Goal: Information Seeking & Learning: Learn about a topic

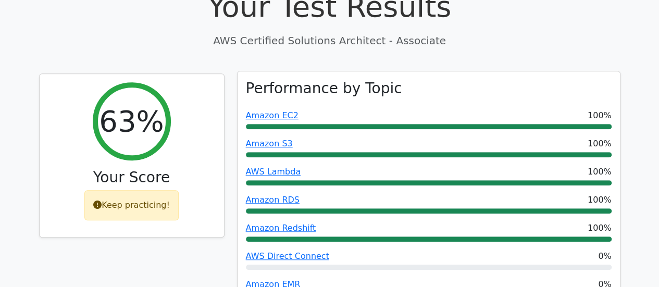
scroll to position [521, 0]
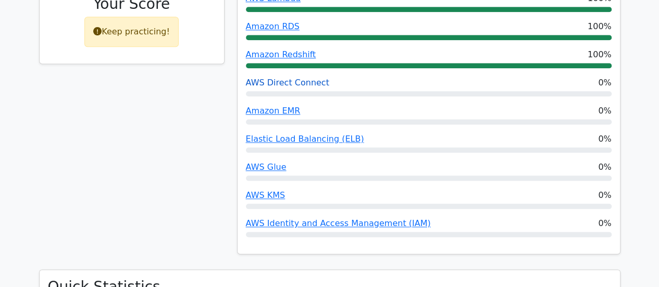
click at [299, 78] on link "AWS Direct Connect" at bounding box center [287, 83] width 83 height 10
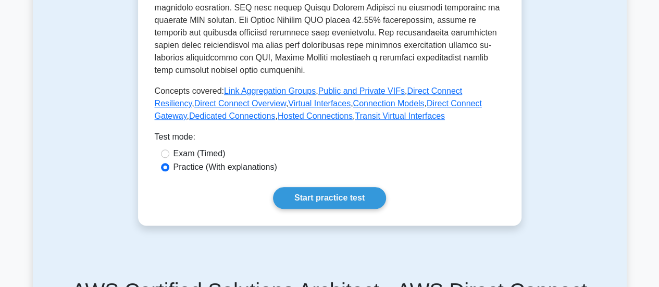
scroll to position [695, 0]
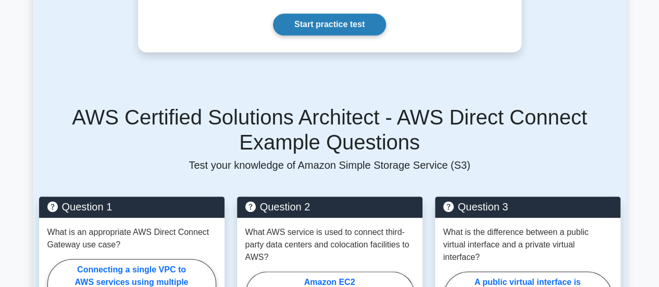
click at [329, 14] on link "Start practice test" at bounding box center [329, 25] width 113 height 22
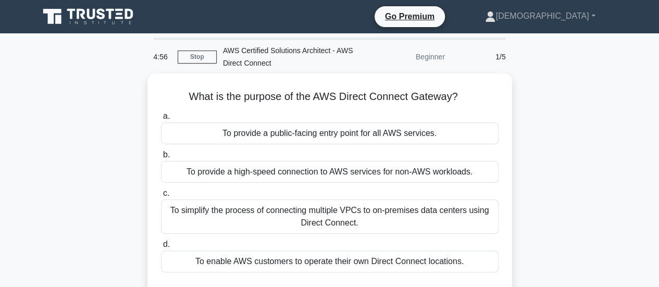
drag, startPoint x: 515, startPoint y: 109, endPoint x: 521, endPoint y: 128, distance: 20.3
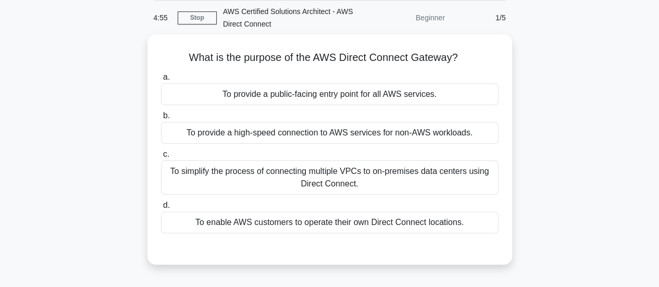
scroll to position [40, 0]
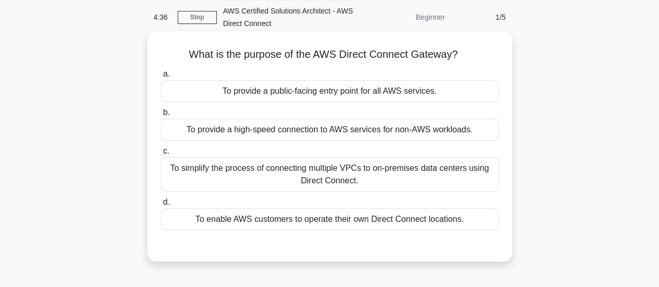
click at [412, 175] on div "To simplify the process of connecting multiple VPCs to on-premises data centers…" at bounding box center [330, 174] width 338 height 34
click at [161, 155] on input "c. To simplify the process of connecting multiple VPCs to on-premises data cent…" at bounding box center [161, 151] width 0 height 7
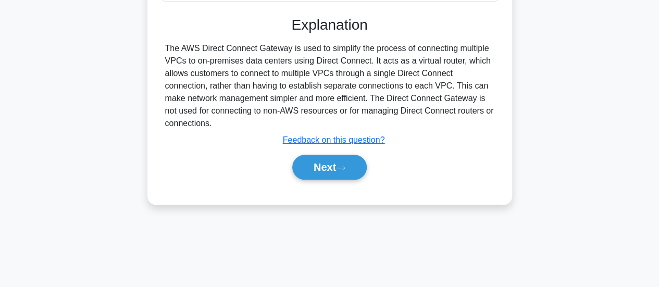
scroll to position [276, 0]
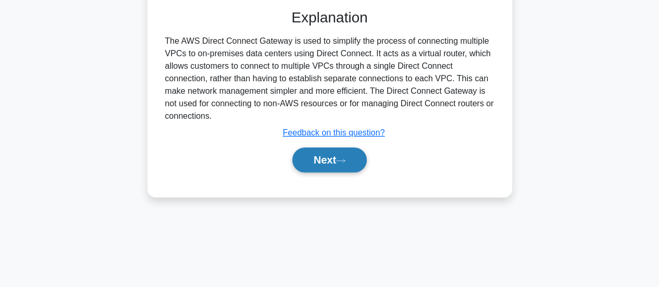
click at [344, 158] on icon at bounding box center [340, 161] width 9 height 6
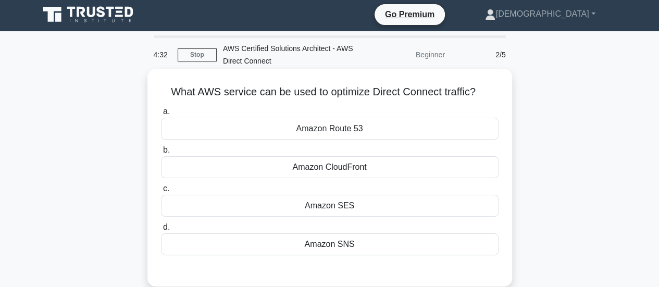
scroll to position [0, 0]
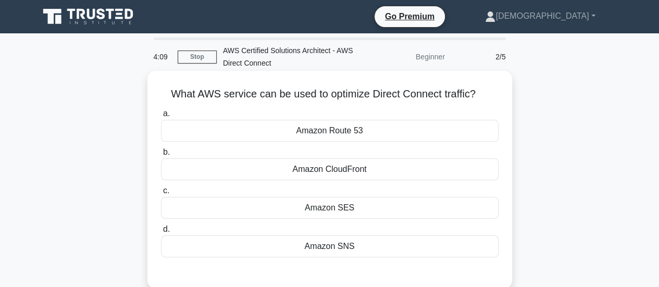
click at [352, 137] on div "Amazon Route 53" at bounding box center [330, 131] width 338 height 22
click at [161, 117] on input "a. Amazon Route 53" at bounding box center [161, 114] width 0 height 7
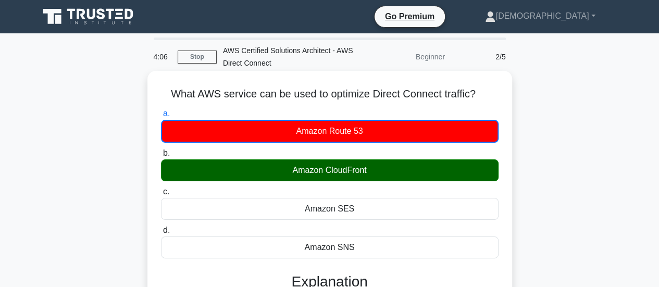
scroll to position [174, 0]
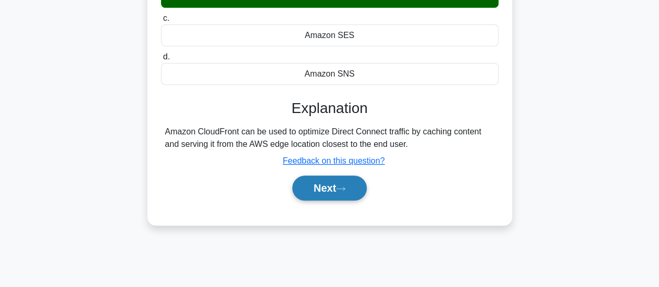
click at [342, 191] on button "Next" at bounding box center [329, 188] width 75 height 25
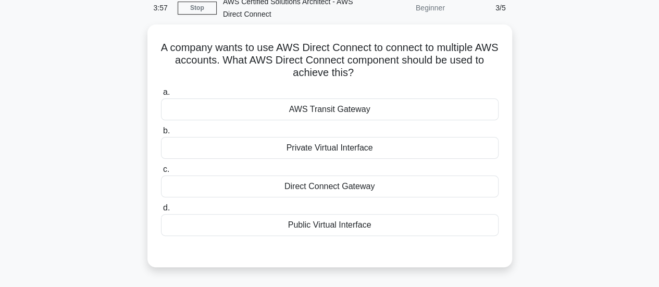
scroll to position [52, 0]
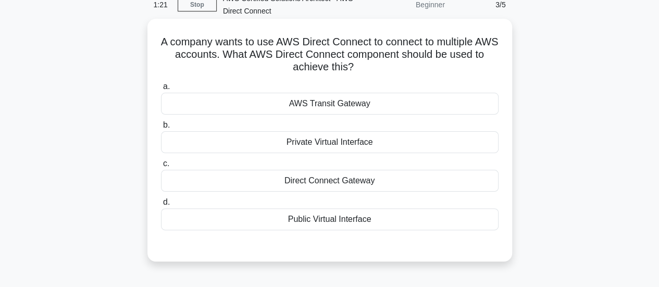
click at [336, 183] on div "Direct Connect Gateway" at bounding box center [330, 181] width 338 height 22
click at [161, 167] on input "c. Direct Connect Gateway" at bounding box center [161, 164] width 0 height 7
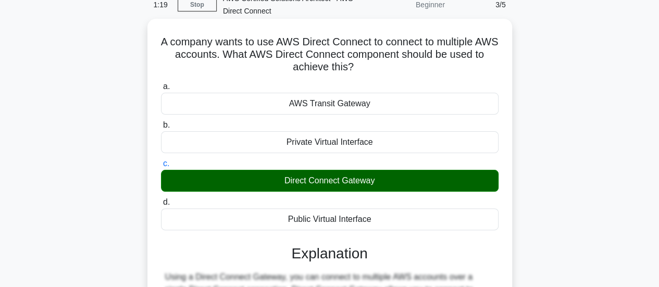
scroll to position [226, 0]
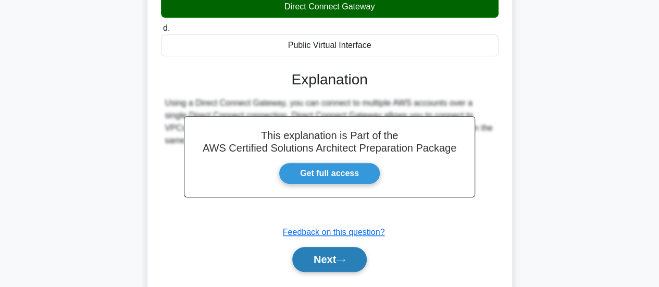
click at [346, 258] on icon at bounding box center [340, 261] width 9 height 6
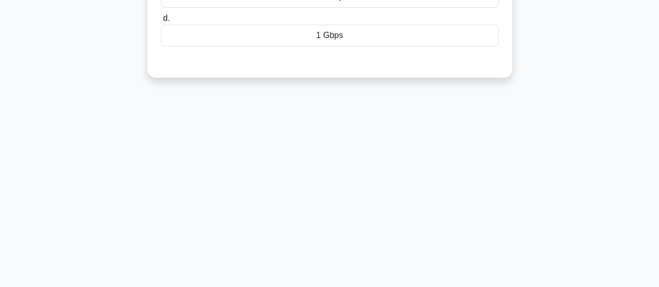
scroll to position [52, 0]
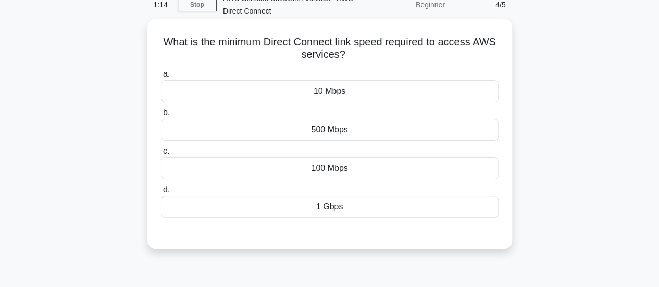
click at [338, 207] on div "1 Gbps" at bounding box center [330, 207] width 338 height 22
click at [161, 193] on input "d. 1 Gbps" at bounding box center [161, 190] width 0 height 7
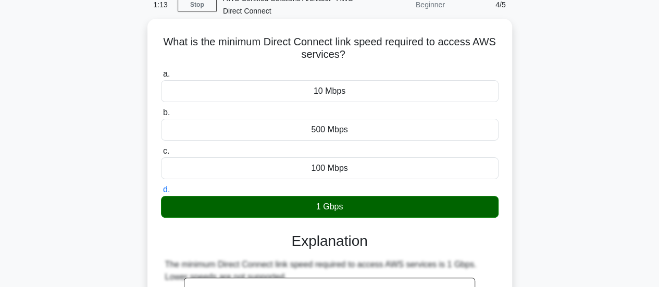
scroll to position [226, 0]
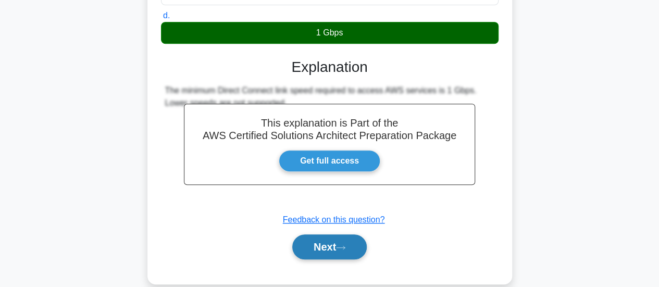
click at [328, 246] on button "Next" at bounding box center [329, 247] width 75 height 25
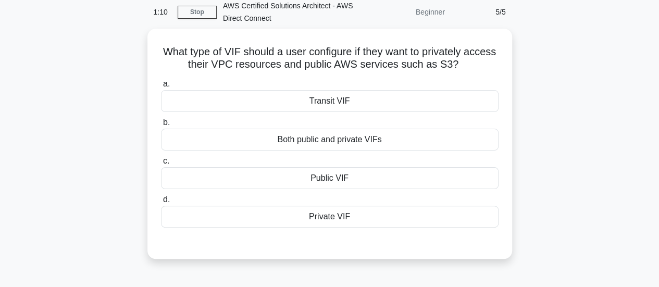
scroll to position [0, 0]
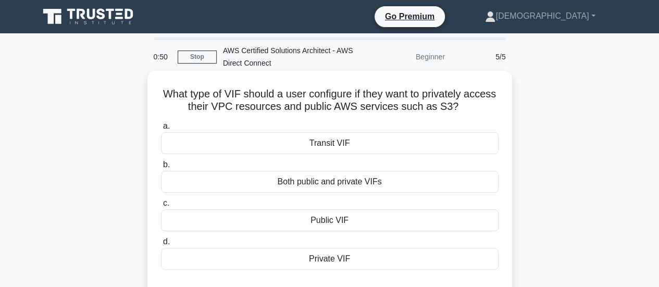
click at [362, 182] on div "Both public and private VIFs" at bounding box center [330, 182] width 338 height 22
click at [161, 168] on input "b. Both public and private VIFs" at bounding box center [161, 165] width 0 height 7
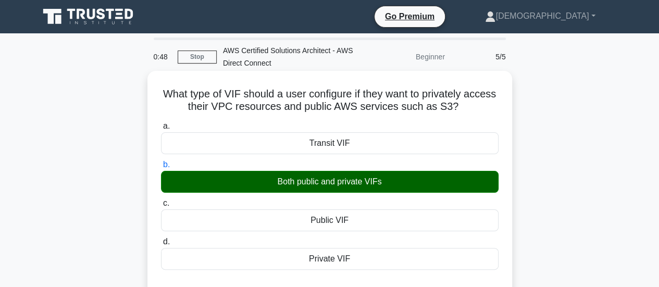
scroll to position [174, 0]
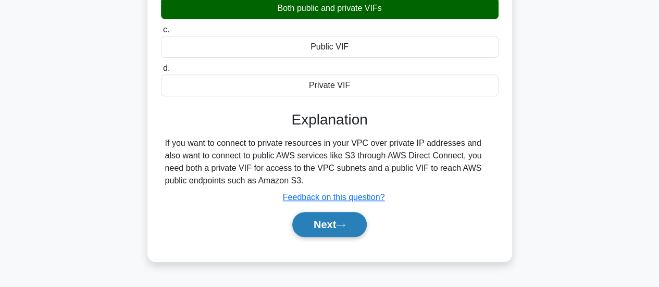
click at [332, 222] on button "Next" at bounding box center [329, 224] width 75 height 25
click at [337, 225] on button "Next" at bounding box center [329, 224] width 75 height 25
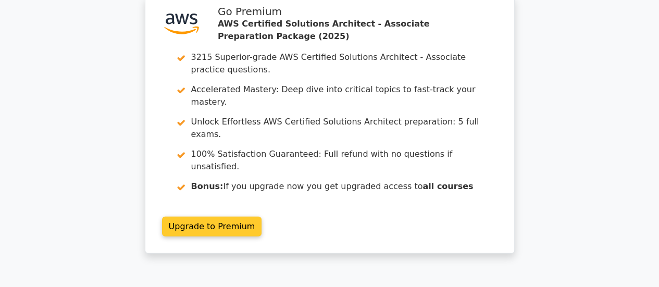
scroll to position [1480, 0]
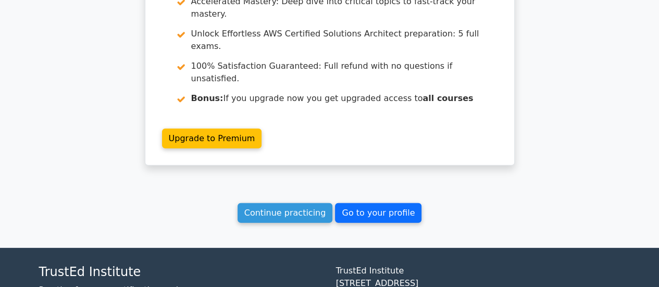
click at [374, 203] on link "Go to your profile" at bounding box center [378, 213] width 87 height 20
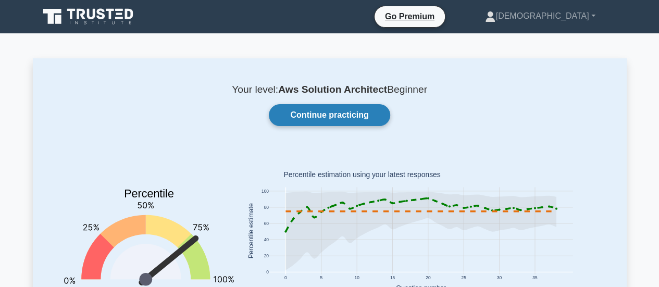
click at [324, 112] on link "Continue practicing" at bounding box center [329, 115] width 121 height 22
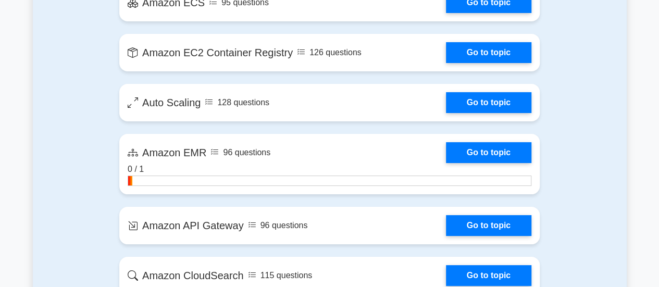
scroll to position [1737, 0]
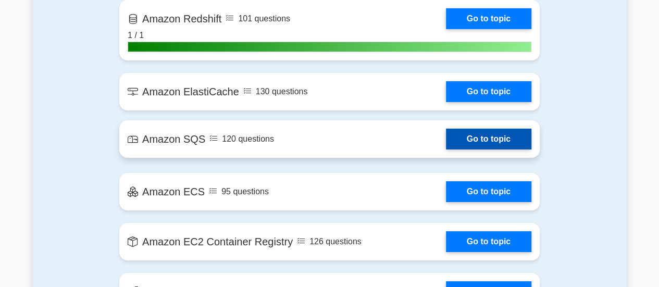
click at [469, 136] on link "Go to topic" at bounding box center [488, 139] width 85 height 21
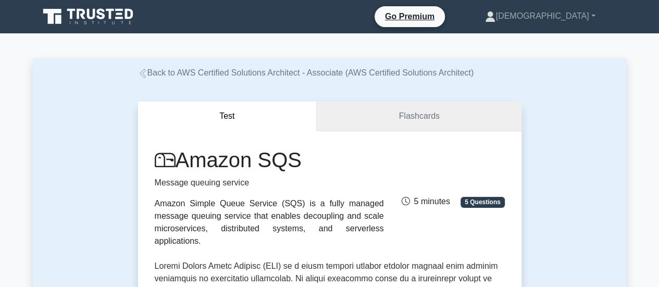
click at [428, 117] on link "Flashcards" at bounding box center [419, 117] width 204 height 30
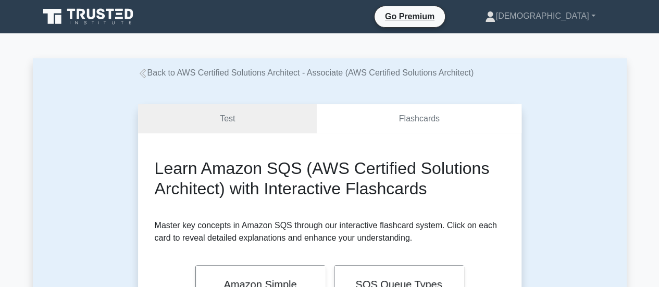
scroll to position [174, 0]
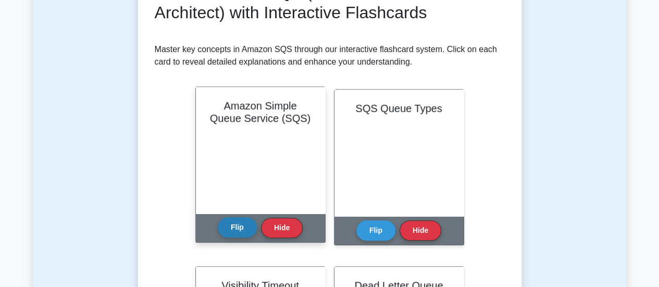
click at [239, 232] on button "Flip" at bounding box center [237, 227] width 39 height 20
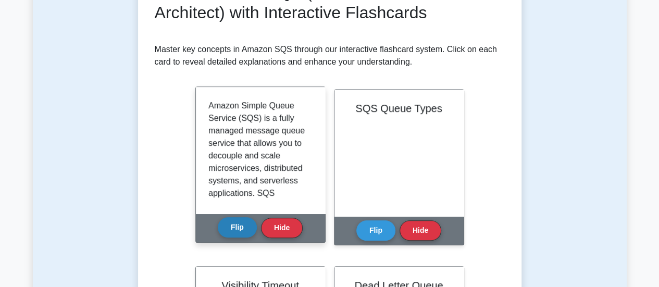
click at [242, 231] on button "Flip" at bounding box center [237, 227] width 39 height 20
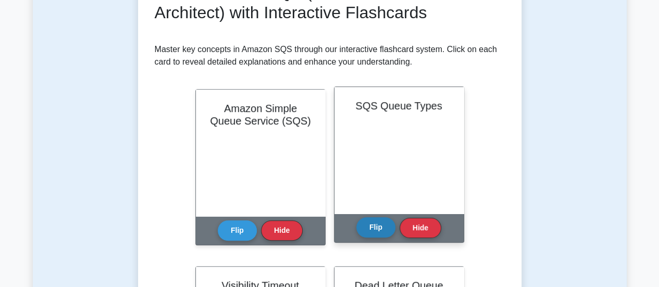
click at [377, 230] on button "Flip" at bounding box center [376, 227] width 39 height 20
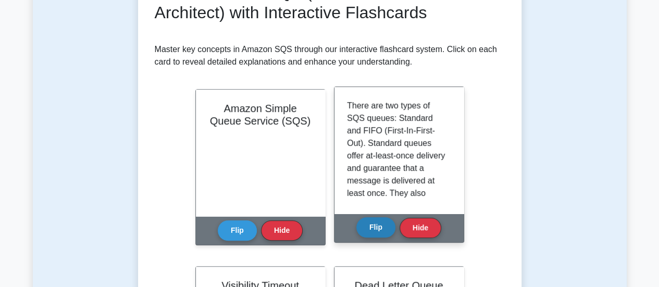
click at [377, 230] on button "Flip" at bounding box center [376, 227] width 39 height 20
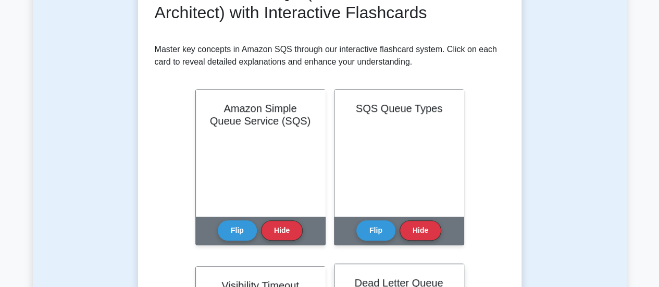
scroll to position [347, 0]
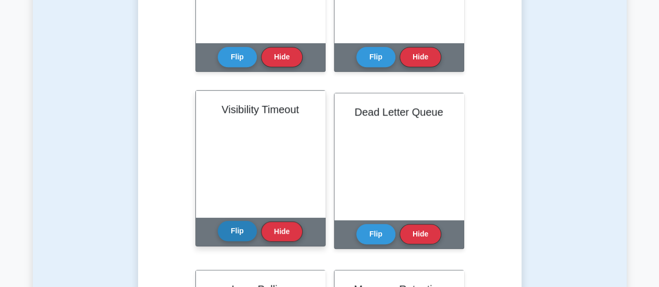
click at [241, 232] on button "Flip" at bounding box center [237, 231] width 39 height 20
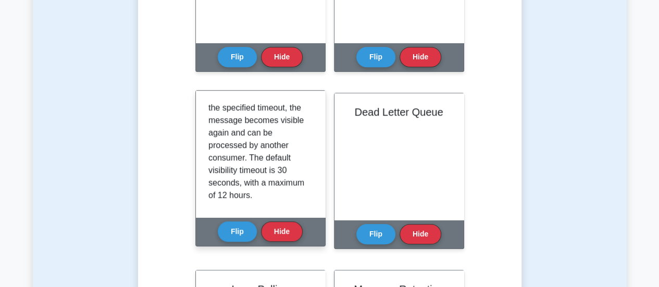
scroll to position [204, 0]
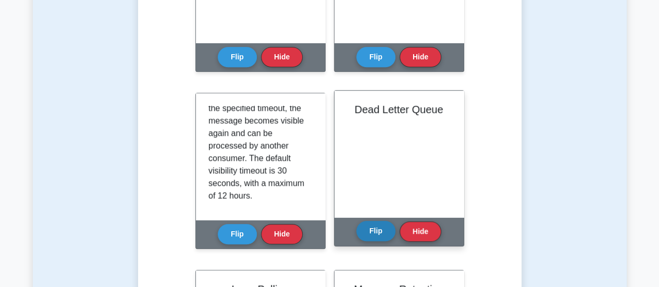
click at [376, 233] on button "Flip" at bounding box center [376, 231] width 39 height 20
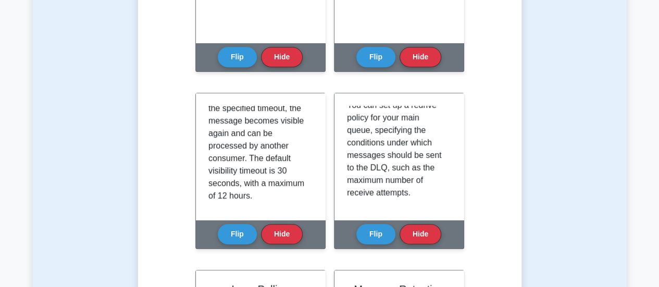
scroll to position [521, 0]
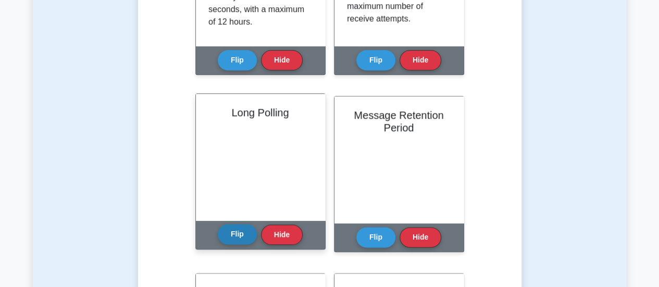
click at [243, 238] on button "Flip" at bounding box center [237, 234] width 39 height 20
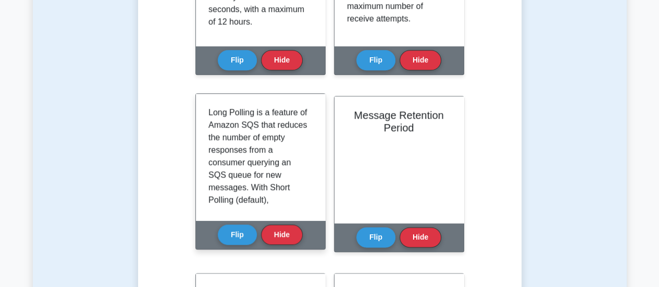
drag, startPoint x: 305, startPoint y: 121, endPoint x: 302, endPoint y: 129, distance: 8.2
click at [302, 129] on div "Long Polling is a feature of Amazon SQS that reduces the number of empty respon…" at bounding box center [261, 157] width 104 height 102
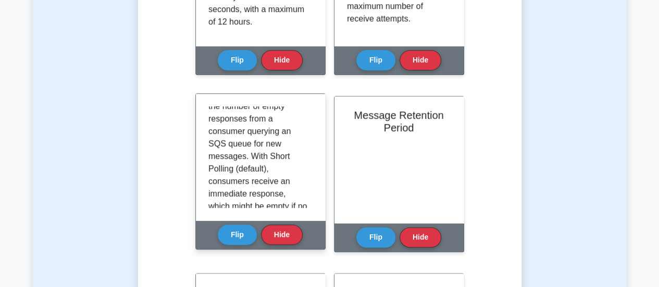
scroll to position [0, 0]
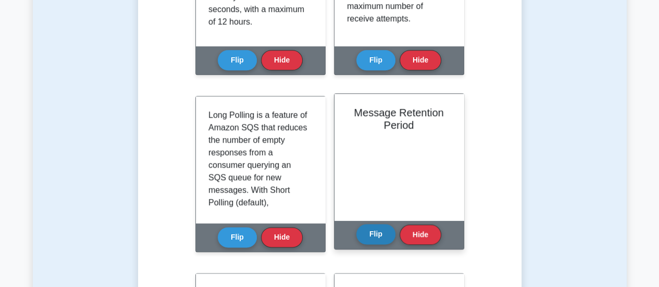
click at [370, 239] on button "Flip" at bounding box center [376, 234] width 39 height 20
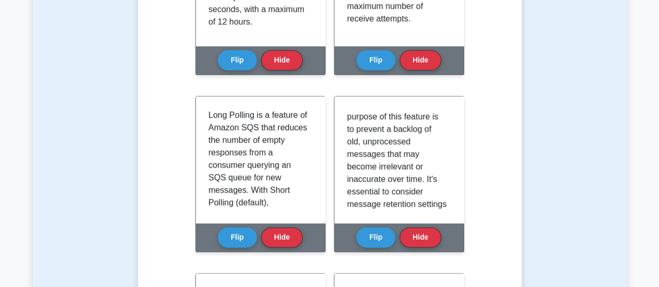
scroll to position [695, 0]
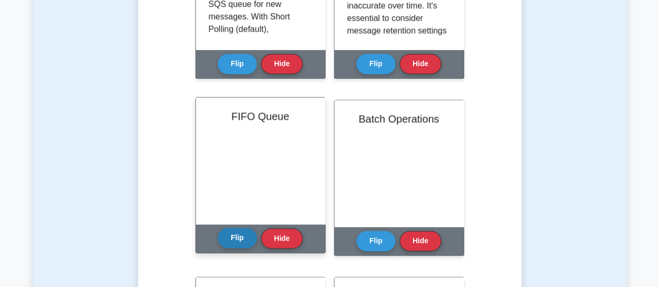
click at [248, 240] on button "Flip" at bounding box center [237, 238] width 39 height 20
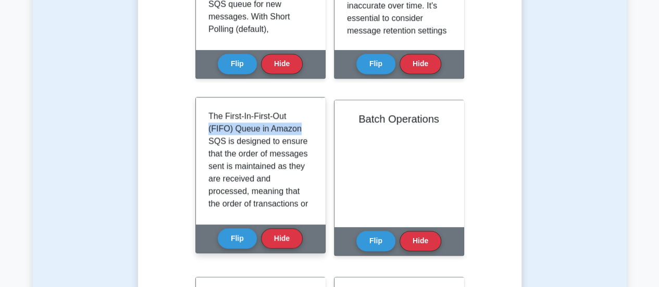
drag, startPoint x: 308, startPoint y: 119, endPoint x: 309, endPoint y: 133, distance: 14.1
click at [309, 133] on div "The First-In-First-Out (FIFO) Queue in Amazon SQS is designed to ensure that th…" at bounding box center [261, 161] width 104 height 102
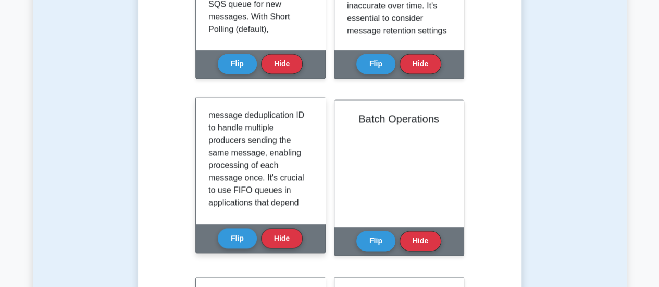
scroll to position [256, 0]
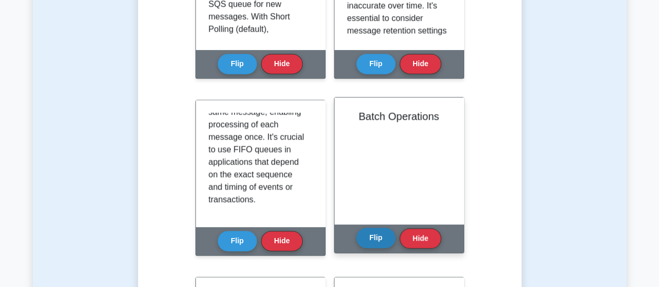
click at [384, 246] on button "Flip" at bounding box center [376, 238] width 39 height 20
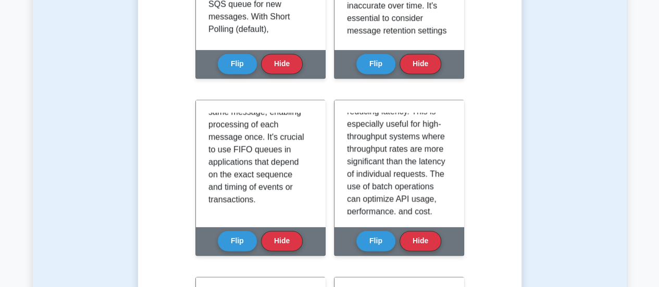
scroll to position [868, 0]
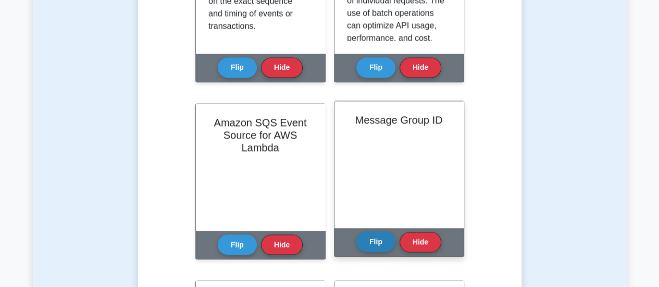
click at [384, 242] on button "Flip" at bounding box center [376, 241] width 39 height 20
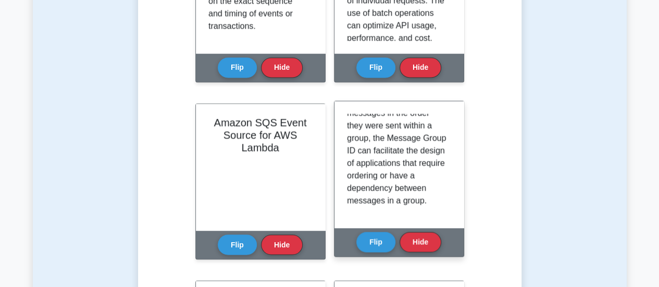
scroll to position [1043, 0]
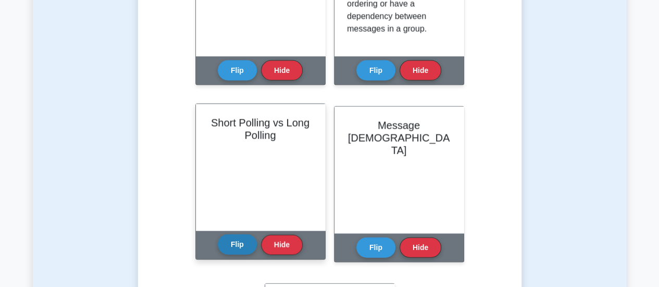
click at [246, 252] on button "Flip" at bounding box center [237, 245] width 39 height 20
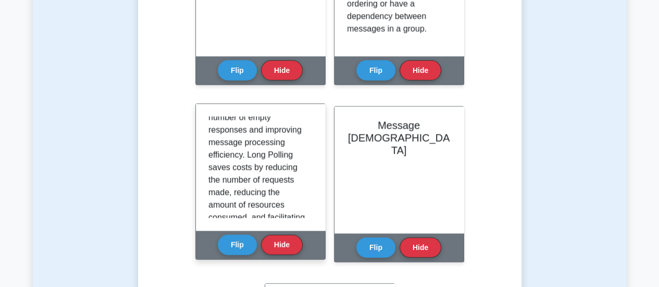
scroll to position [369, 0]
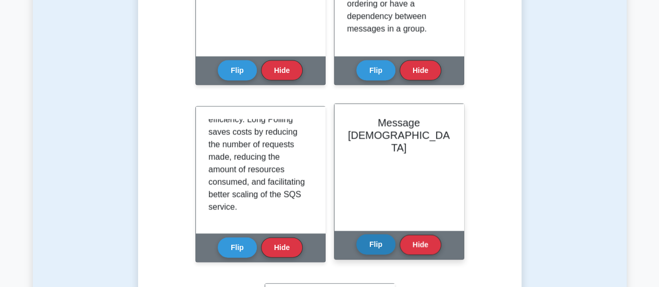
click at [384, 254] on button "Flip" at bounding box center [376, 245] width 39 height 20
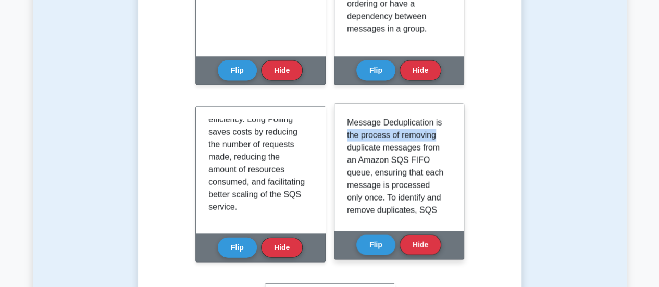
click at [446, 129] on div "Message Deduplication is the process of removing duplicate messages from an Ama…" at bounding box center [399, 168] width 104 height 102
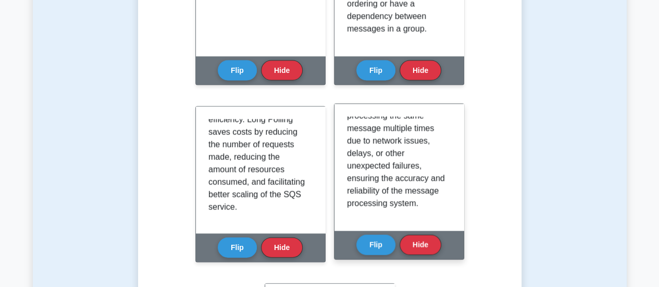
scroll to position [1216, 0]
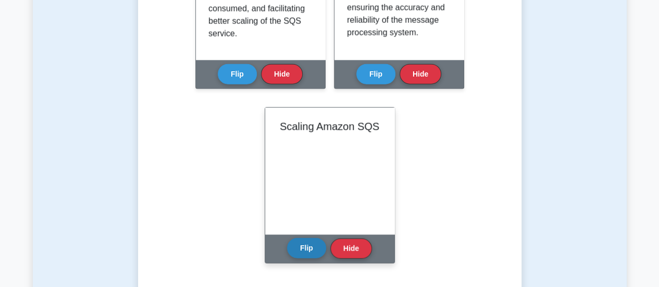
click at [316, 253] on button "Flip" at bounding box center [306, 248] width 39 height 20
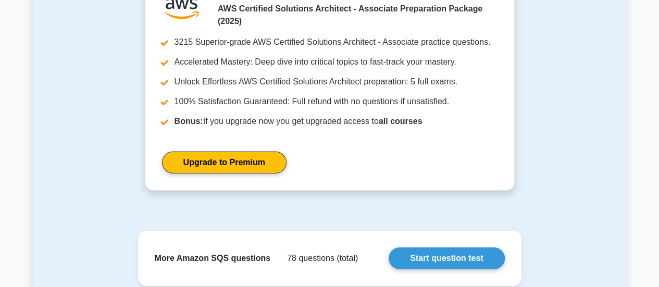
scroll to position [1737, 0]
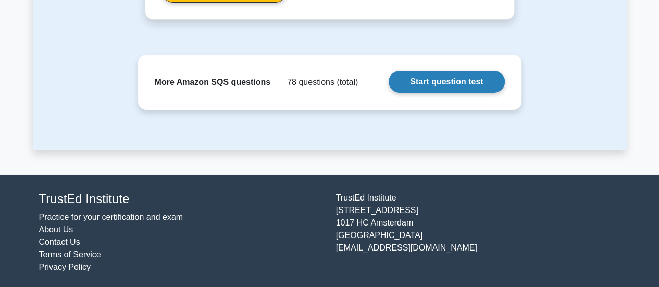
click at [432, 86] on link "Start question test" at bounding box center [447, 82] width 116 height 22
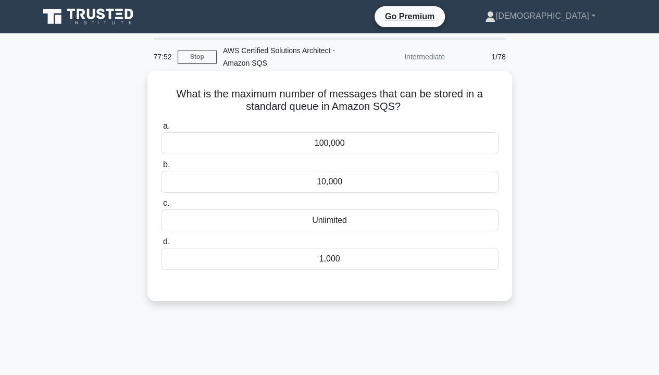
drag, startPoint x: 381, startPoint y: 219, endPoint x: 423, endPoint y: 222, distance: 42.3
click at [381, 219] on div "Unlimited" at bounding box center [330, 221] width 338 height 22
click at [161, 207] on input "c. Unlimited" at bounding box center [161, 203] width 0 height 7
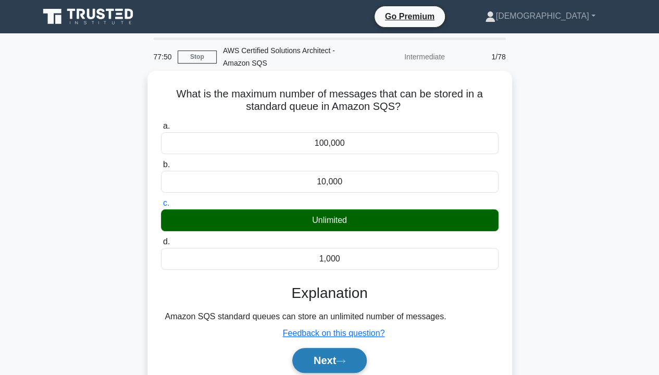
click at [339, 287] on button "Next" at bounding box center [329, 360] width 75 height 25
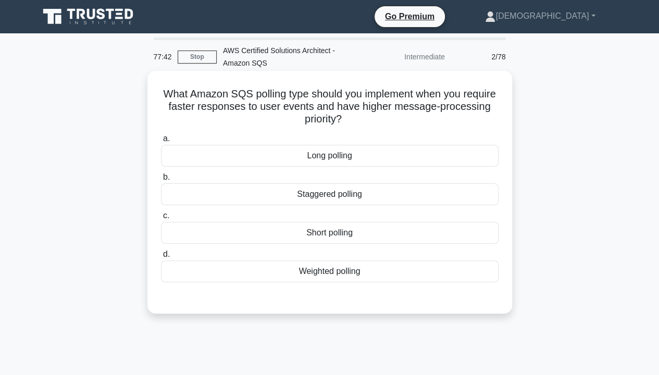
click at [339, 238] on div "Short polling" at bounding box center [330, 233] width 338 height 22
click at [161, 219] on input "c. Short polling" at bounding box center [161, 216] width 0 height 7
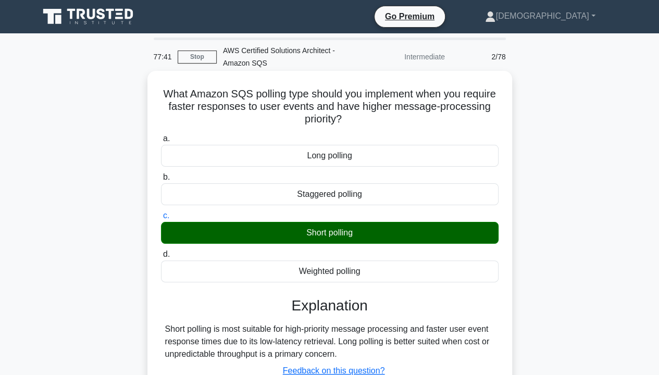
scroll to position [174, 0]
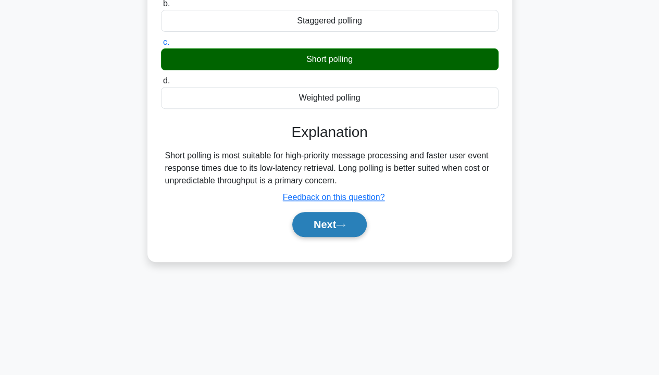
click at [366, 227] on button "Next" at bounding box center [329, 224] width 75 height 25
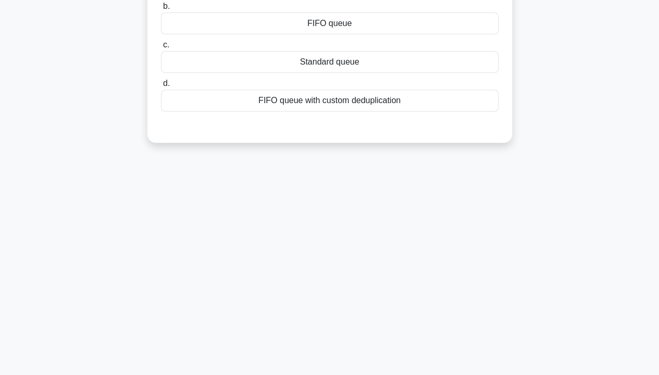
scroll to position [0, 0]
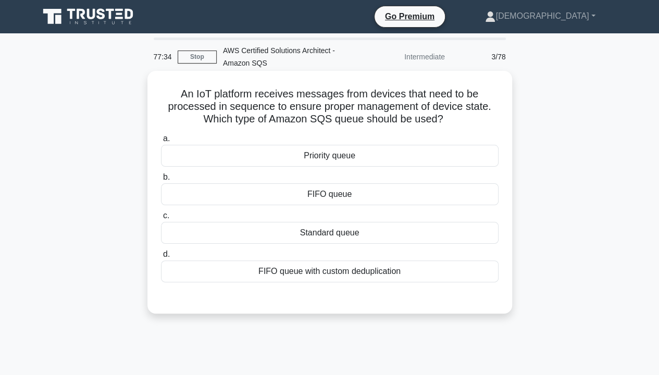
click at [330, 197] on div "FIFO queue" at bounding box center [330, 194] width 338 height 22
click at [161, 181] on input "b. FIFO queue" at bounding box center [161, 177] width 0 height 7
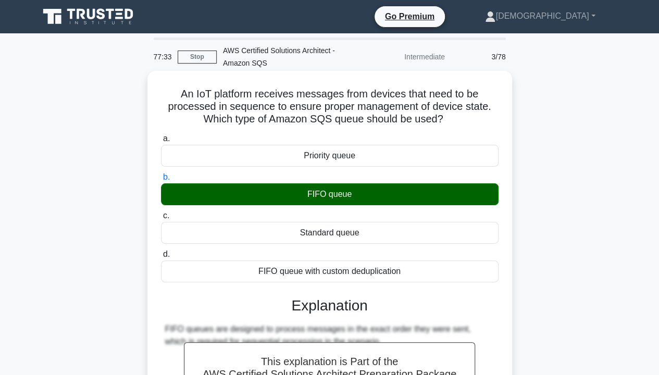
scroll to position [174, 0]
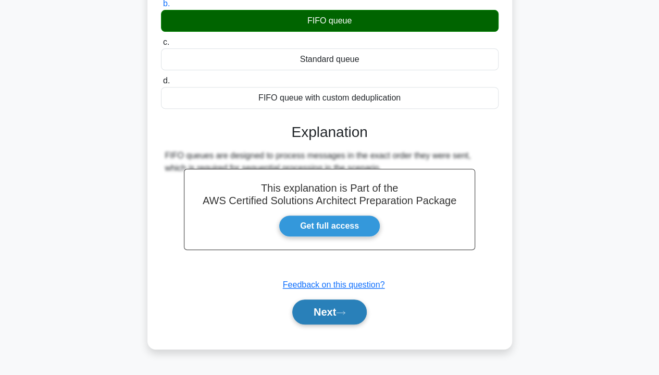
click at [333, 287] on button "Next" at bounding box center [329, 312] width 75 height 25
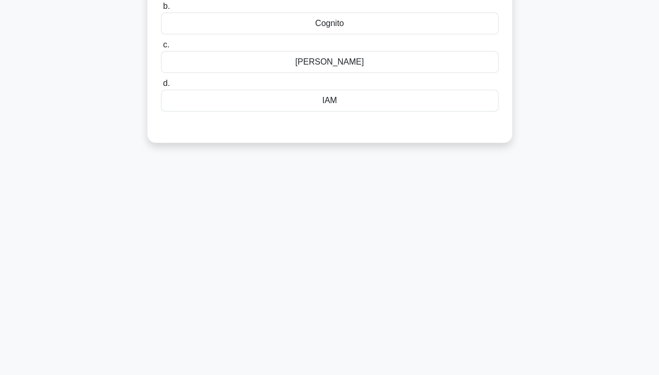
scroll to position [0, 0]
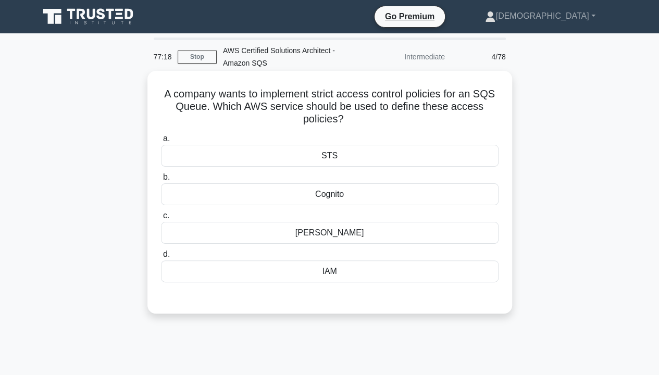
click at [326, 274] on div "IAM" at bounding box center [330, 272] width 338 height 22
click at [161, 258] on input "d. IAM" at bounding box center [161, 254] width 0 height 7
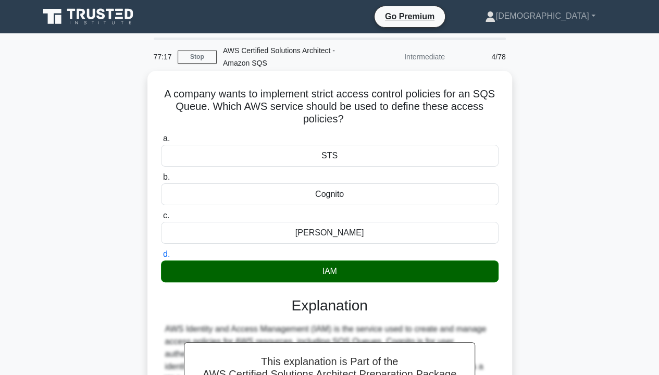
scroll to position [174, 0]
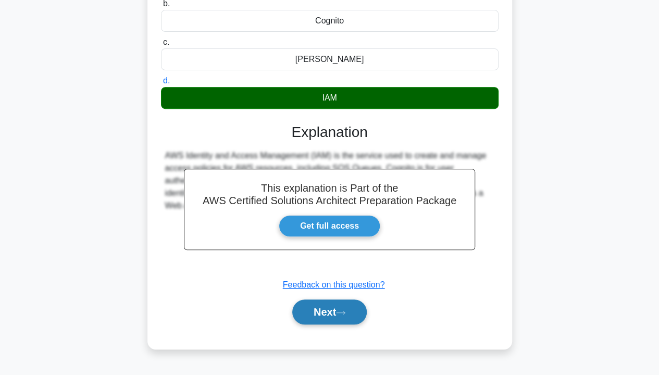
click at [337, 287] on button "Next" at bounding box center [329, 312] width 75 height 25
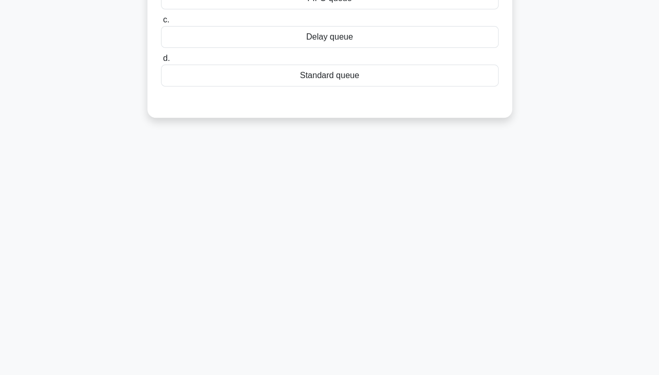
scroll to position [0, 0]
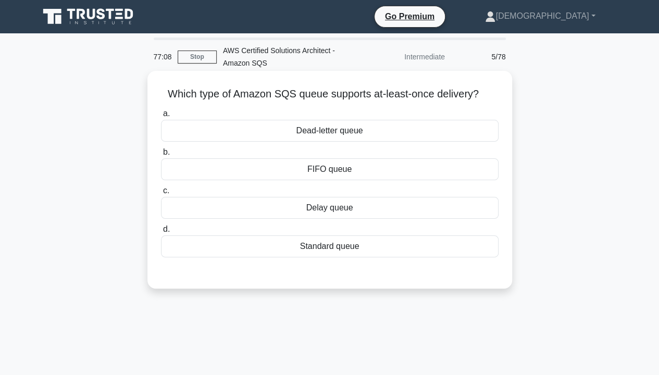
click at [328, 251] on div "Standard queue" at bounding box center [330, 247] width 338 height 22
click at [161, 233] on input "d. Standard queue" at bounding box center [161, 229] width 0 height 7
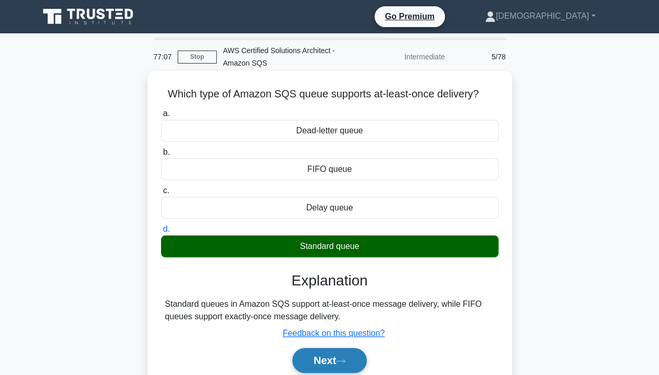
click at [333, 287] on button "Next" at bounding box center [329, 360] width 75 height 25
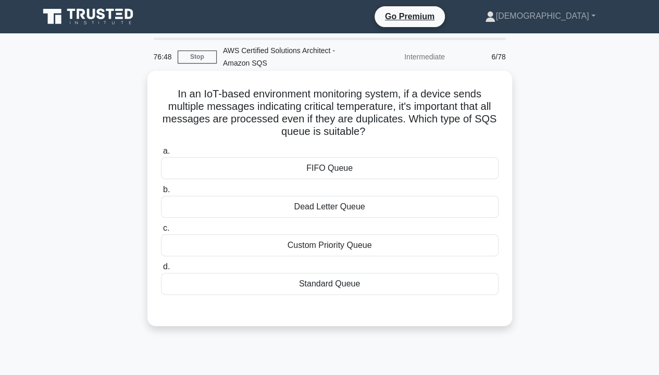
click at [343, 279] on div "Standard Queue" at bounding box center [330, 284] width 338 height 22
click at [161, 271] on input "d. Standard Queue" at bounding box center [161, 267] width 0 height 7
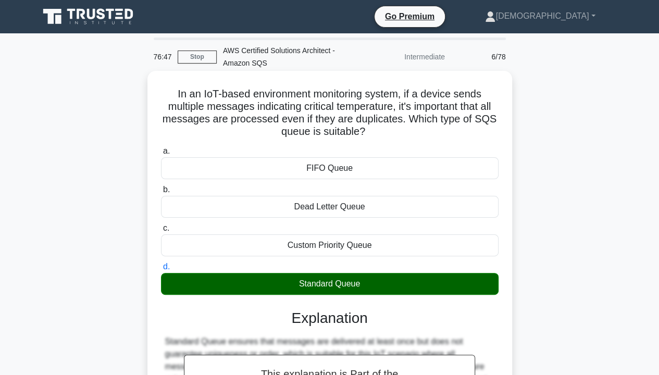
scroll to position [174, 0]
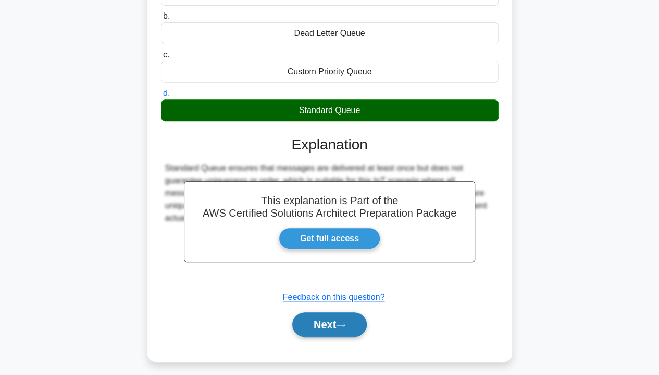
click at [344, 287] on button "Next" at bounding box center [329, 324] width 75 height 25
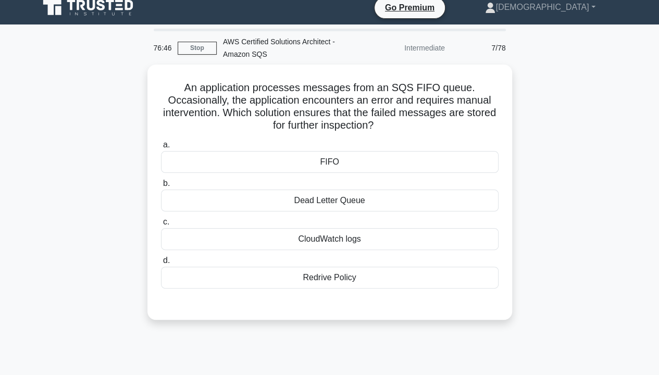
scroll to position [0, 0]
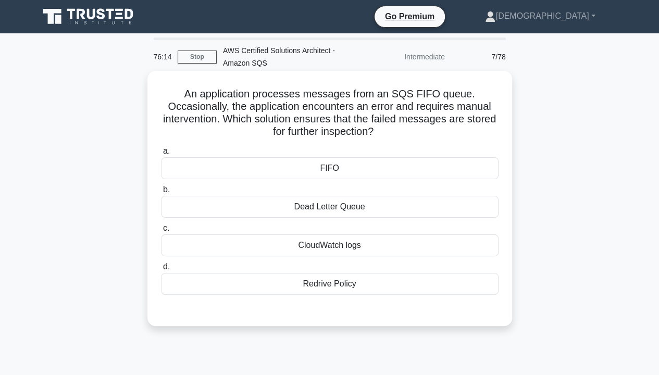
click at [340, 285] on div "Redrive Policy" at bounding box center [330, 284] width 338 height 22
click at [161, 271] on input "d. Redrive Policy" at bounding box center [161, 267] width 0 height 7
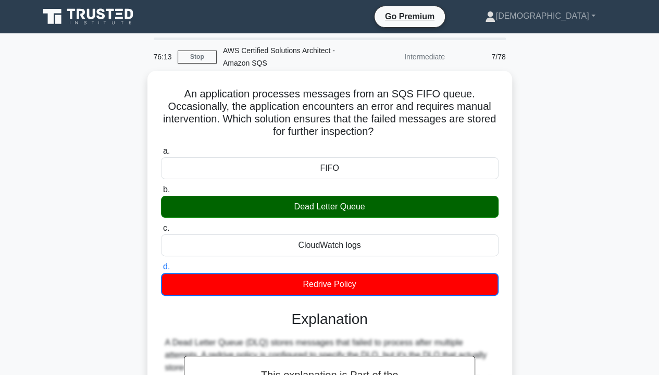
scroll to position [174, 0]
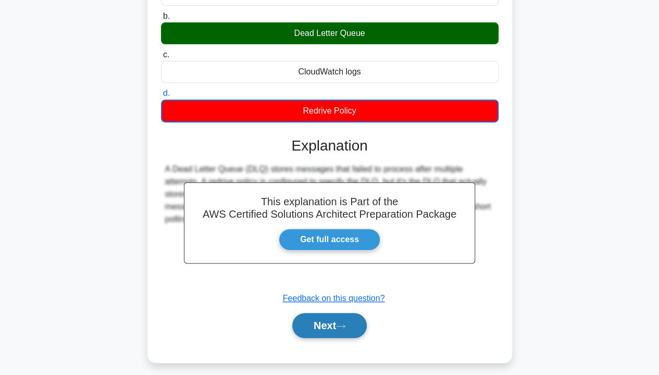
drag, startPoint x: 351, startPoint y: 325, endPoint x: 358, endPoint y: 318, distance: 9.6
click at [351, 287] on button "Next" at bounding box center [329, 325] width 75 height 25
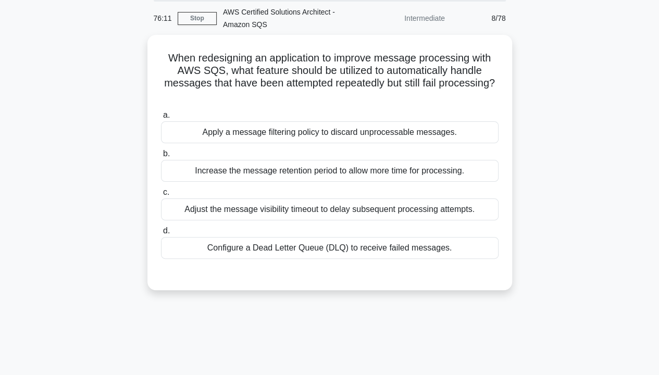
scroll to position [0, 0]
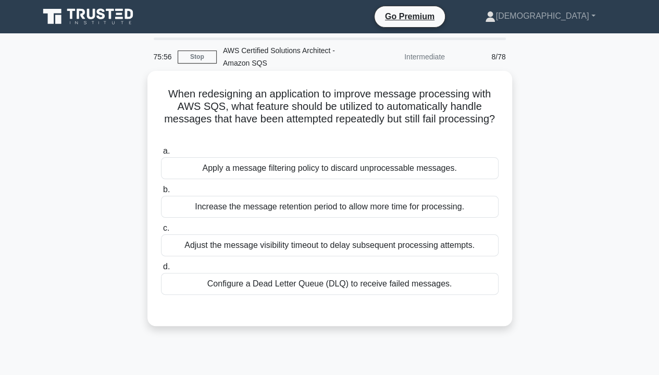
click at [400, 287] on div "Configure a Dead Letter Queue (DLQ) to receive failed messages." at bounding box center [330, 284] width 338 height 22
click at [161, 271] on input "d. Configure a Dead Letter Queue (DLQ) to receive failed messages." at bounding box center [161, 267] width 0 height 7
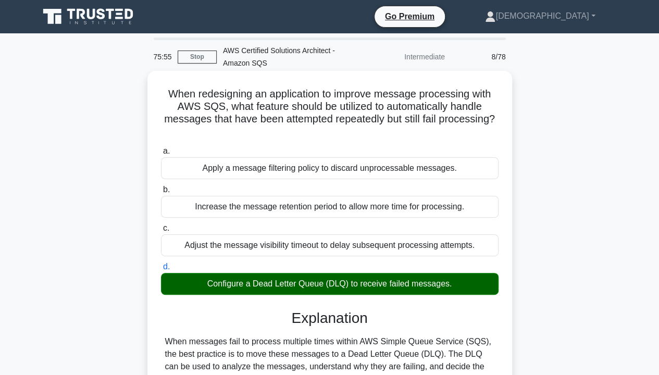
scroll to position [174, 0]
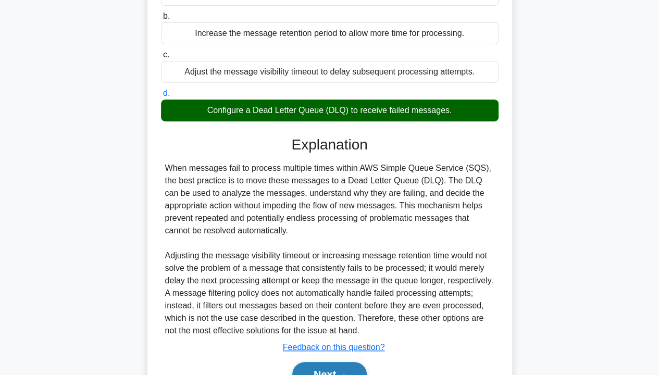
click at [345, 287] on button "Next" at bounding box center [329, 374] width 75 height 25
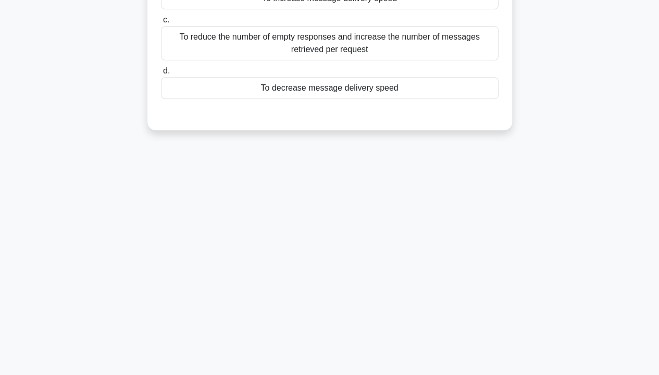
scroll to position [0, 0]
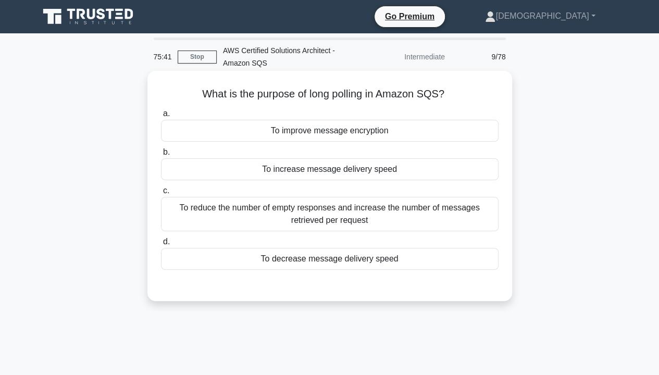
click at [306, 216] on div "To reduce the number of empty responses and increase the number of messages ret…" at bounding box center [330, 214] width 338 height 34
click at [161, 194] on input "c. To reduce the number of empty responses and increase the number of messages …" at bounding box center [161, 191] width 0 height 7
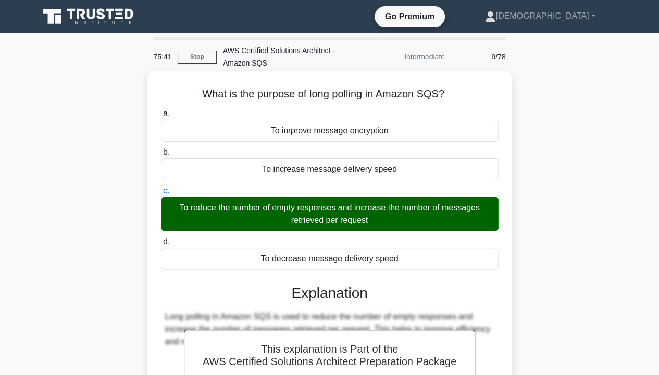
scroll to position [174, 0]
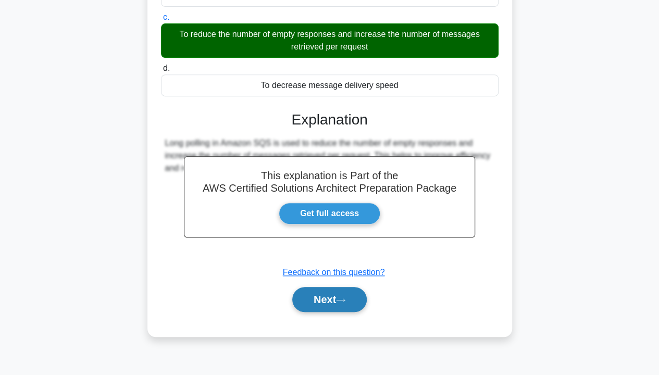
drag, startPoint x: 347, startPoint y: 289, endPoint x: 354, endPoint y: 288, distance: 7.5
click at [347, 287] on button "Next" at bounding box center [329, 299] width 75 height 25
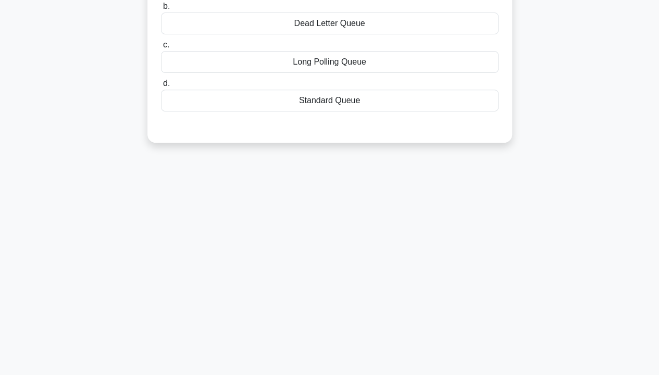
scroll to position [0, 0]
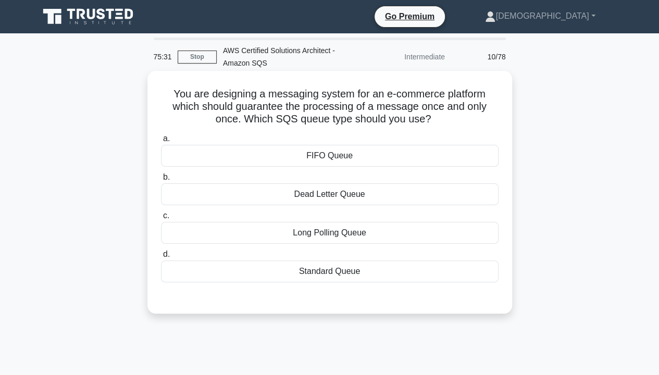
click at [344, 166] on div "FIFO Queue" at bounding box center [330, 156] width 338 height 22
click at [161, 142] on input "a. FIFO Queue" at bounding box center [161, 139] width 0 height 7
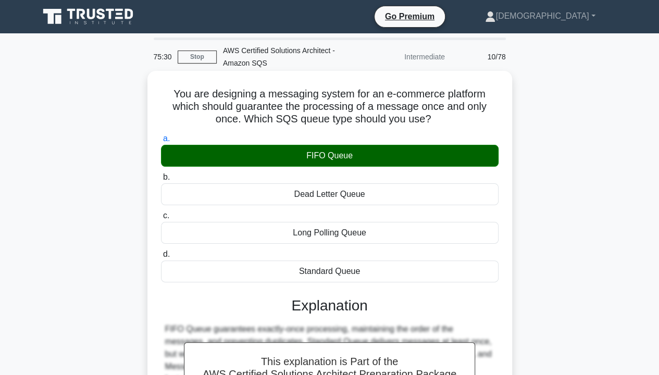
scroll to position [174, 0]
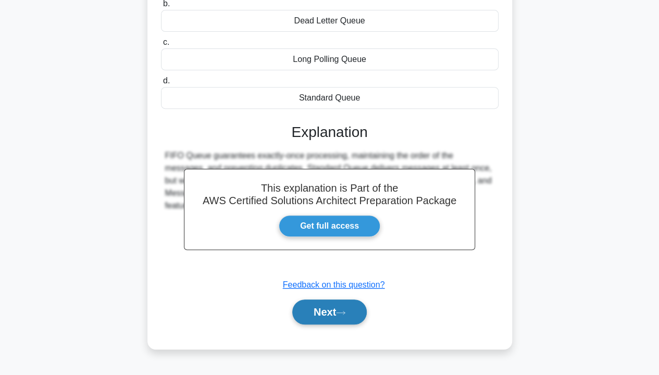
click at [341, 287] on icon at bounding box center [340, 313] width 9 height 6
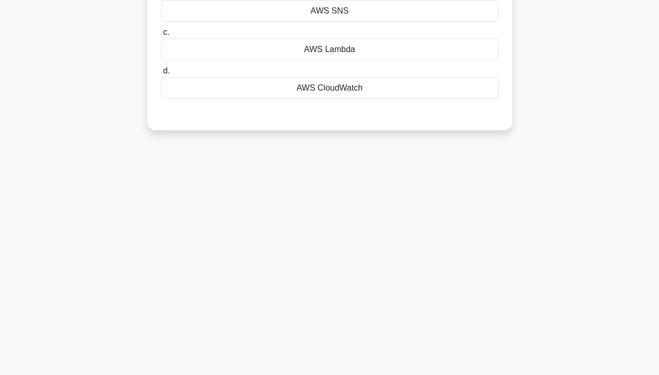
scroll to position [0, 0]
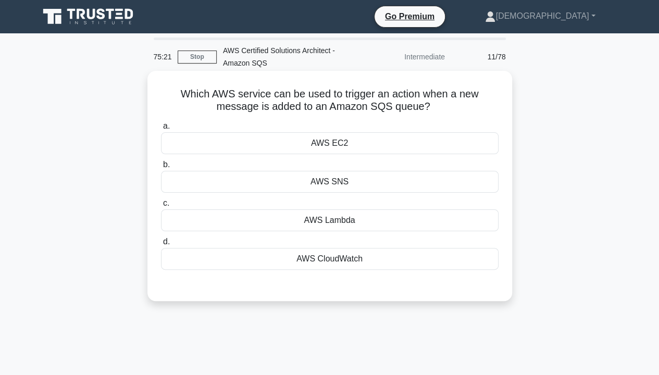
click at [345, 221] on div "AWS Lambda" at bounding box center [330, 221] width 338 height 22
click at [161, 207] on input "c. AWS Lambda" at bounding box center [161, 203] width 0 height 7
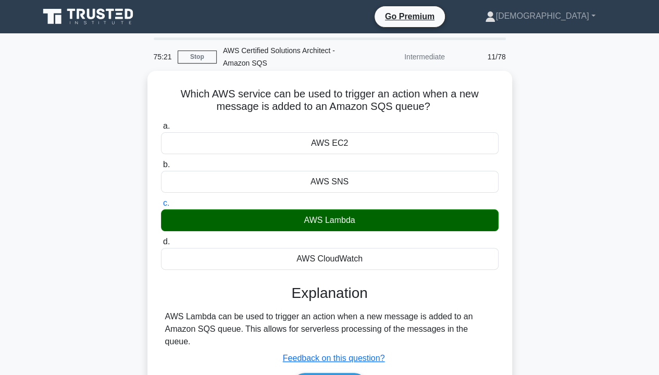
scroll to position [174, 0]
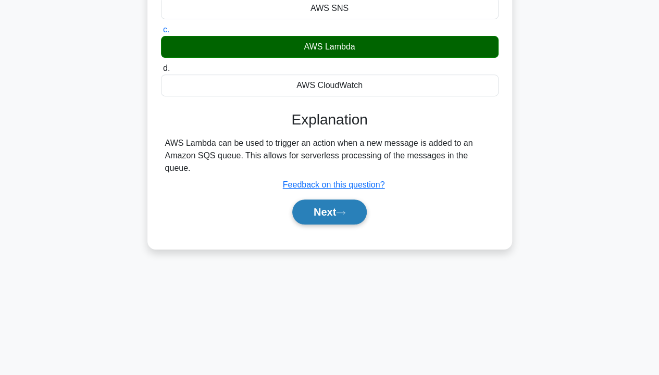
click at [337, 200] on button "Next" at bounding box center [329, 212] width 75 height 25
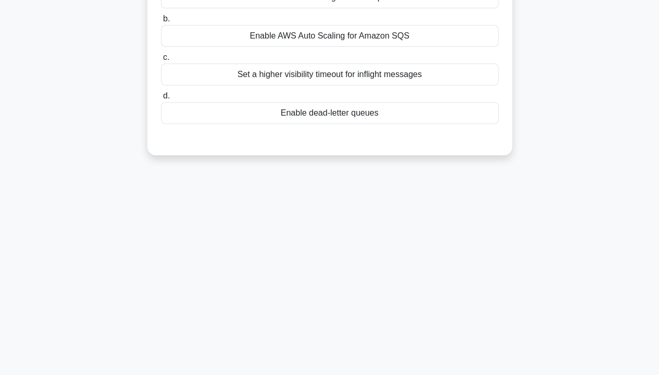
scroll to position [0, 0]
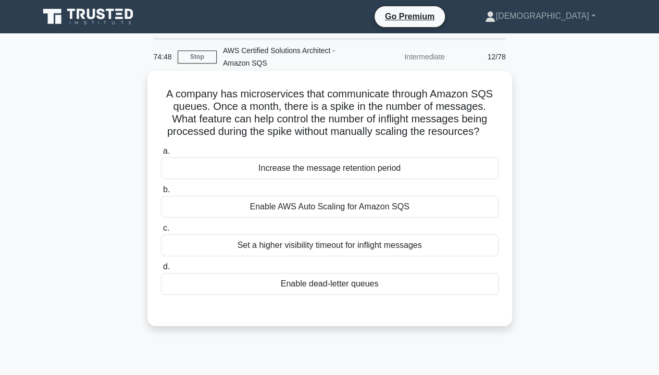
click at [342, 206] on div "Enable AWS Auto Scaling for Amazon SQS" at bounding box center [330, 207] width 338 height 22
click at [161, 193] on input "b. Enable AWS Auto Scaling for Amazon SQS" at bounding box center [161, 190] width 0 height 7
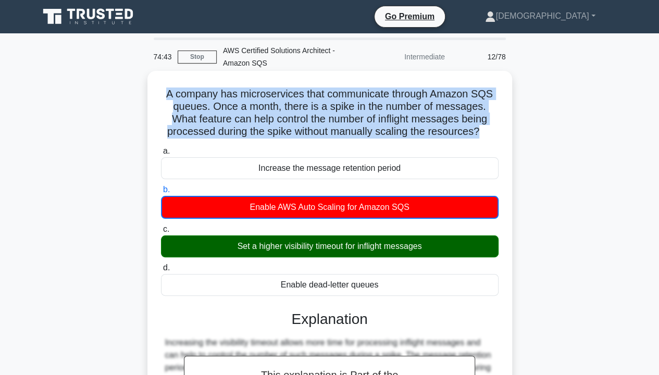
drag, startPoint x: 164, startPoint y: 95, endPoint x: 481, endPoint y: 134, distance: 318.9
click at [481, 134] on h5 "A company has microservices that communicate through Amazon SQS queues. Once a …" at bounding box center [330, 113] width 340 height 51
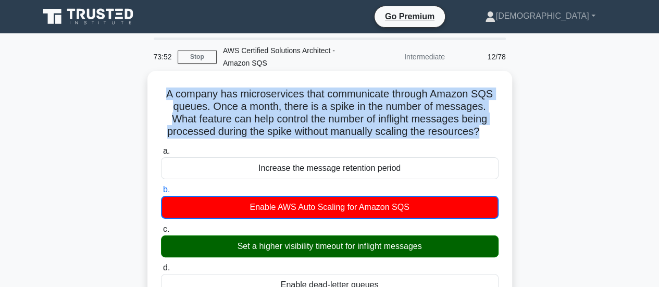
click at [428, 133] on h5 "A company has microservices that communicate through Amazon SQS queues. Once a …" at bounding box center [330, 113] width 340 height 51
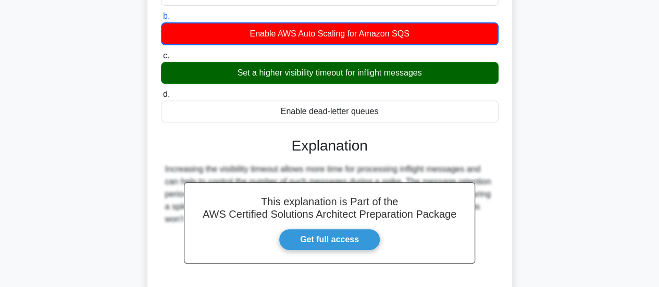
scroll to position [276, 0]
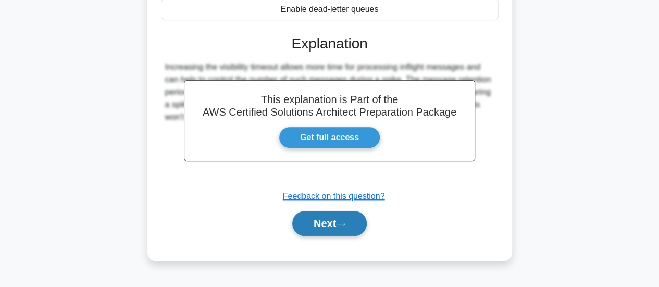
click at [318, 225] on button "Next" at bounding box center [329, 223] width 75 height 25
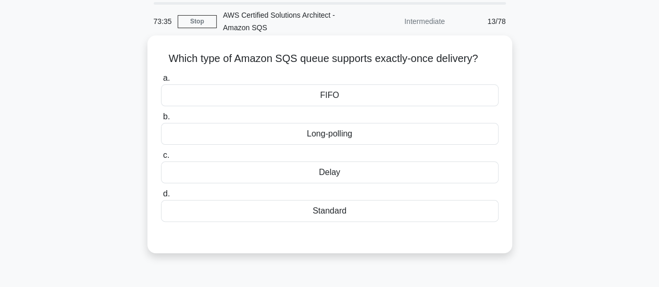
scroll to position [38, 0]
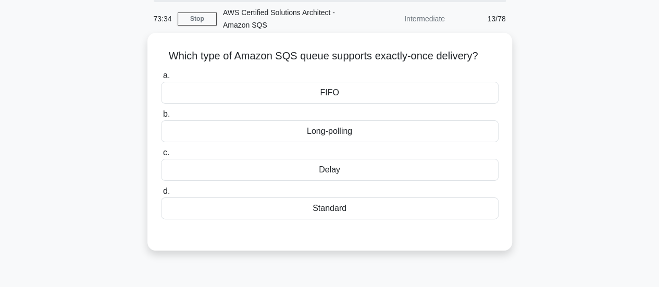
click at [343, 94] on div "FIFO" at bounding box center [330, 93] width 338 height 22
click at [161, 79] on input "a. FIFO" at bounding box center [161, 75] width 0 height 7
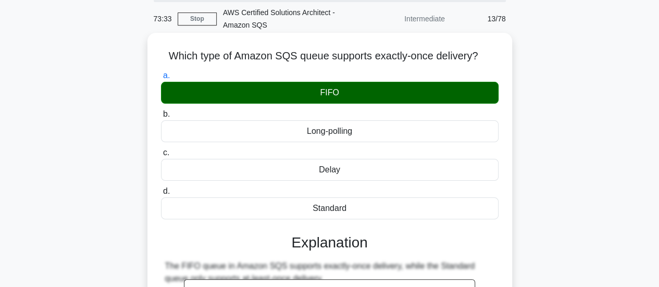
scroll to position [212, 0]
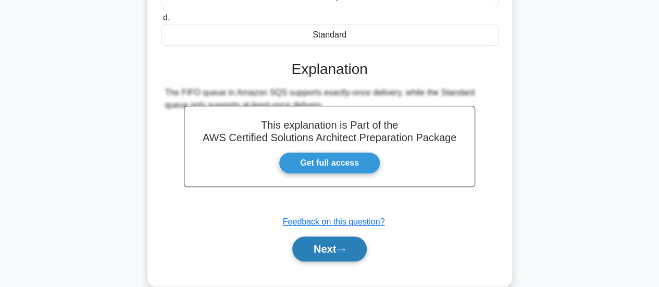
click at [328, 251] on button "Next" at bounding box center [329, 249] width 75 height 25
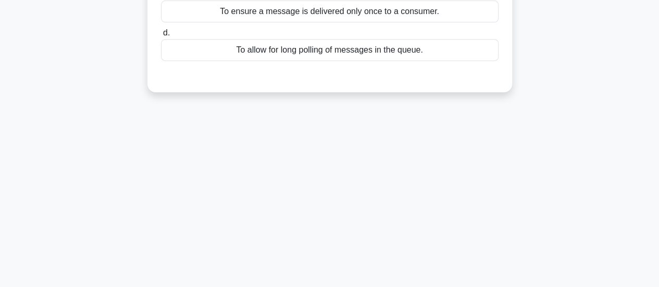
scroll to position [38, 0]
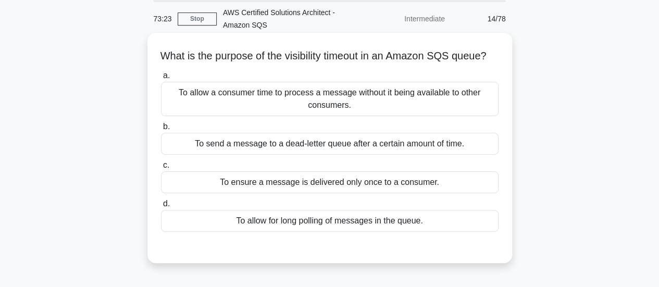
click at [440, 109] on div "To allow a consumer time to process a message without it being available to oth…" at bounding box center [330, 99] width 338 height 34
click at [161, 79] on input "a. To allow a consumer time to process a message without it being available to …" at bounding box center [161, 75] width 0 height 7
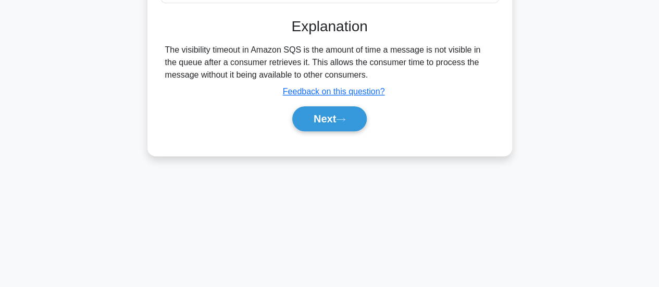
scroll to position [276, 0]
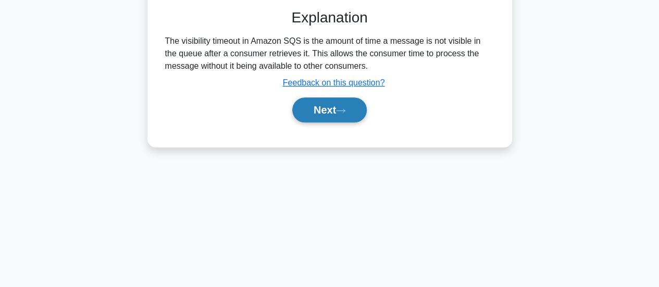
click at [327, 122] on button "Next" at bounding box center [329, 109] width 75 height 25
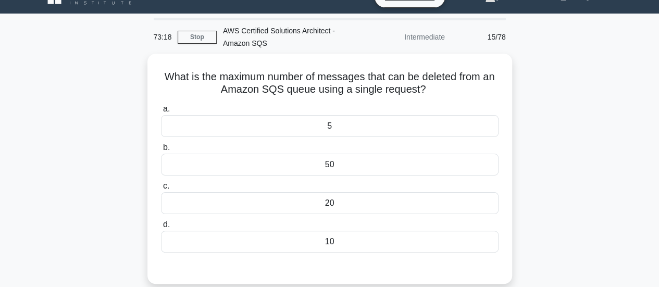
scroll to position [22, 0]
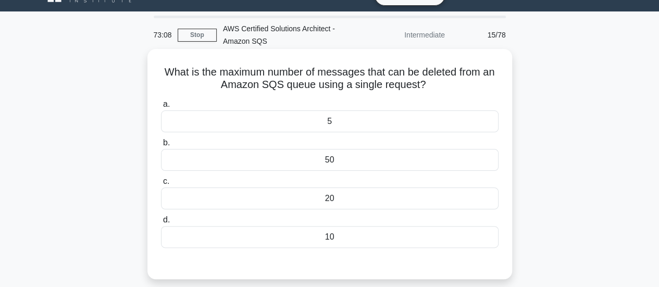
drag, startPoint x: 154, startPoint y: 72, endPoint x: 427, endPoint y: 85, distance: 274.0
click at [427, 85] on div "What is the maximum number of messages that can be deleted from an Amazon SQS q…" at bounding box center [330, 164] width 357 height 222
click at [323, 238] on div "10" at bounding box center [330, 237] width 338 height 22
click at [161, 224] on input "d. 10" at bounding box center [161, 220] width 0 height 7
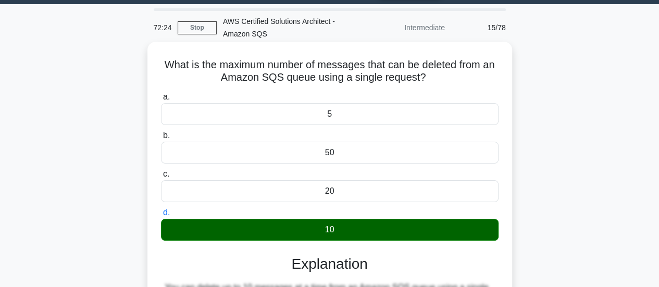
scroll to position [276, 0]
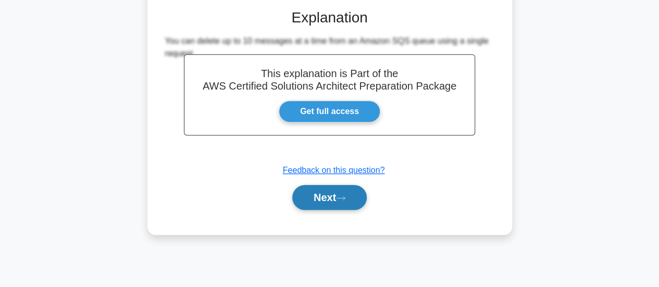
click at [309, 203] on button "Next" at bounding box center [329, 197] width 75 height 25
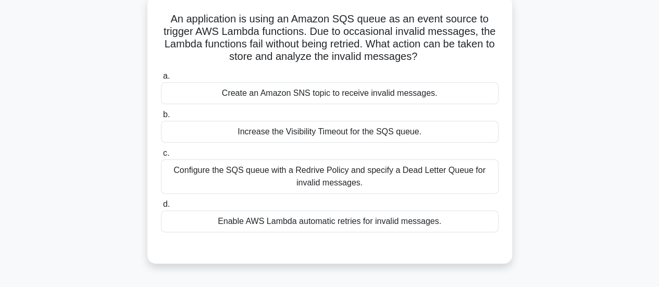
scroll to position [77, 0]
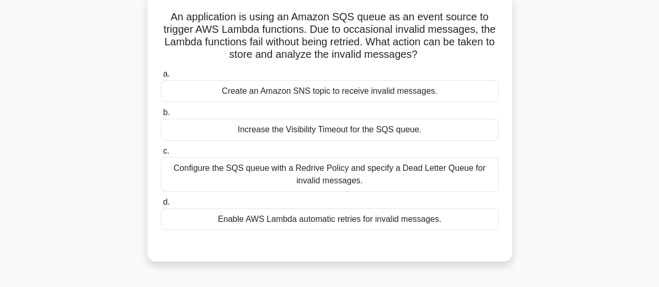
click at [406, 167] on div "Configure the SQS queue with a Redrive Policy and specify a Dead Letter Queue f…" at bounding box center [330, 174] width 338 height 34
click at [161, 155] on input "c. Configure the SQS queue with a Redrive Policy and specify a Dead Letter Queu…" at bounding box center [161, 151] width 0 height 7
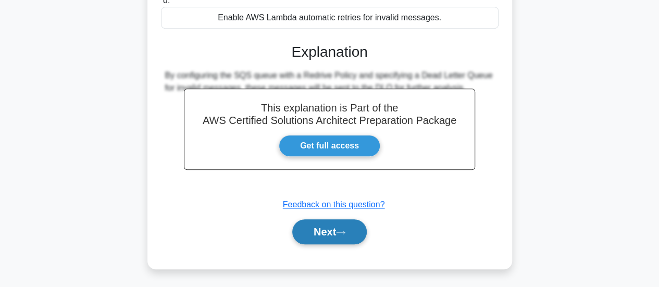
drag, startPoint x: 346, startPoint y: 231, endPoint x: 353, endPoint y: 220, distance: 12.7
click at [346, 231] on icon at bounding box center [340, 233] width 9 height 6
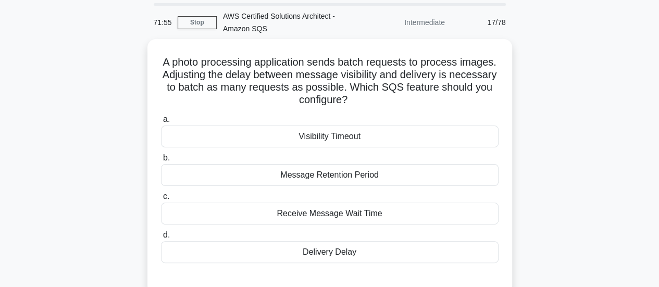
scroll to position [40, 0]
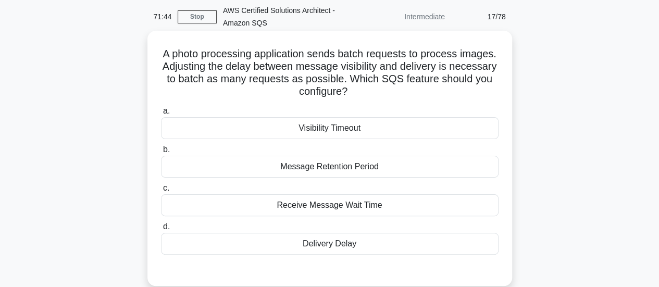
click at [335, 129] on div "Visibility Timeout" at bounding box center [330, 128] width 338 height 22
click at [161, 115] on input "a. Visibility Timeout" at bounding box center [161, 111] width 0 height 7
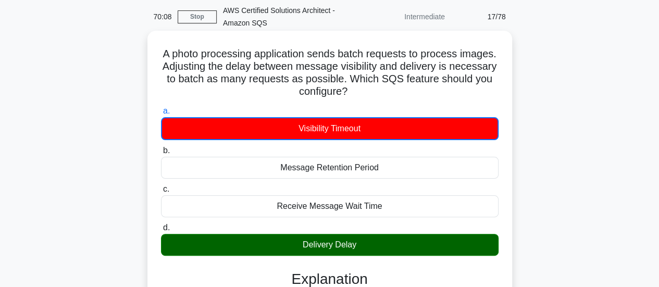
scroll to position [214, 0]
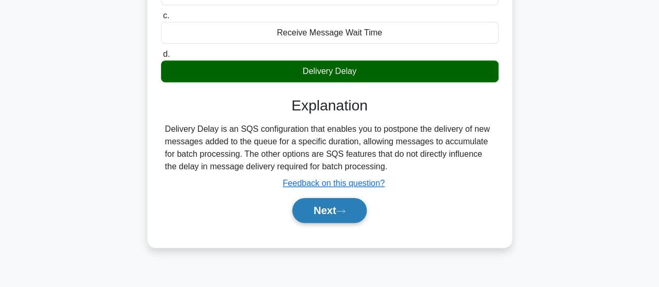
click at [330, 207] on button "Next" at bounding box center [329, 210] width 75 height 25
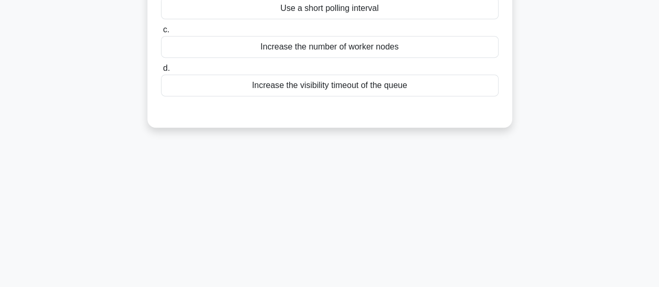
scroll to position [40, 0]
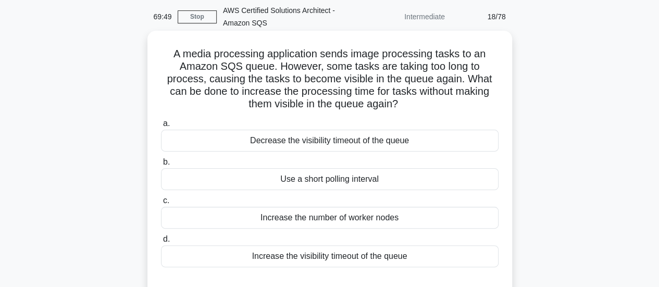
click at [391, 262] on div "Increase the visibility timeout of the queue" at bounding box center [330, 257] width 338 height 22
click at [161, 243] on input "d. Increase the visibility timeout of the queue" at bounding box center [161, 239] width 0 height 7
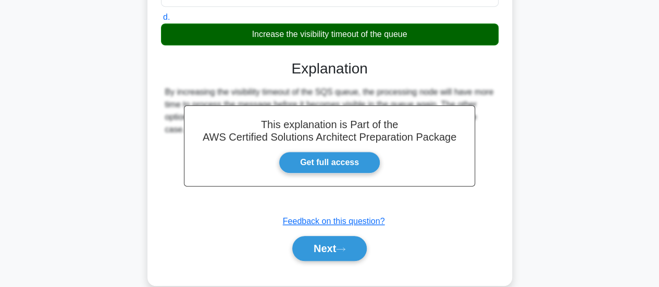
scroll to position [279, 0]
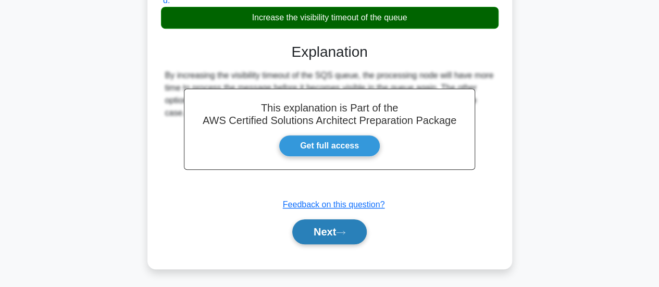
click at [351, 241] on button "Next" at bounding box center [329, 231] width 75 height 25
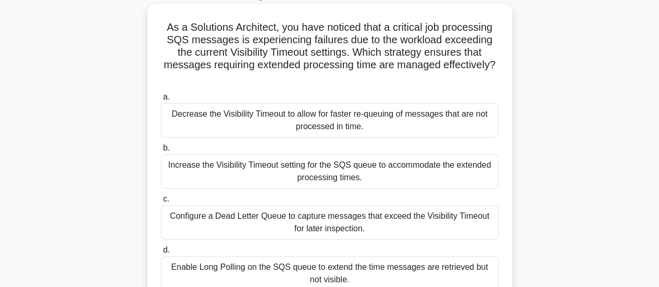
scroll to position [0, 0]
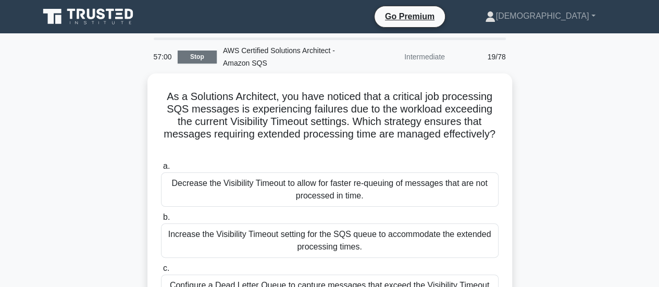
click at [200, 57] on link "Stop" at bounding box center [197, 57] width 39 height 13
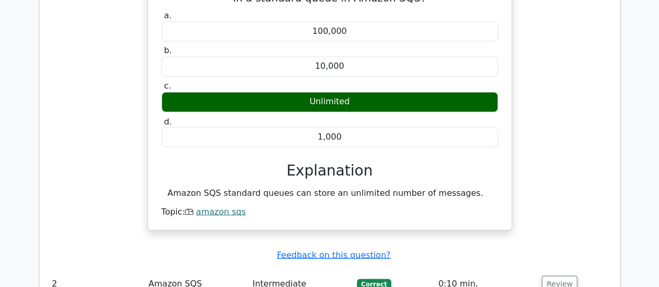
scroll to position [1043, 0]
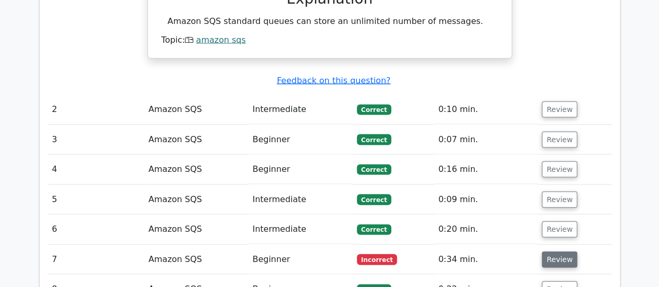
click at [562, 252] on button "Review" at bounding box center [559, 260] width 35 height 16
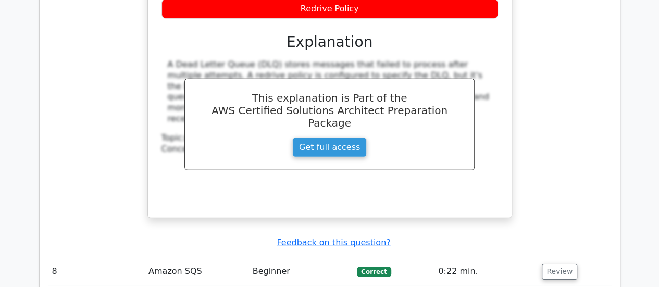
scroll to position [1737, 0]
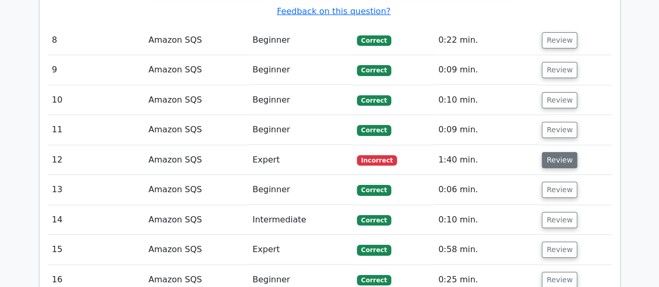
click at [557, 152] on button "Review" at bounding box center [559, 160] width 35 height 16
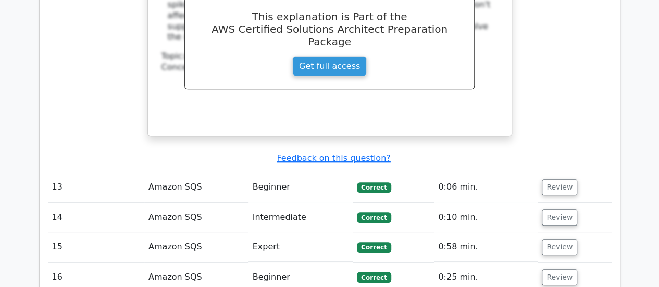
scroll to position [2259, 0]
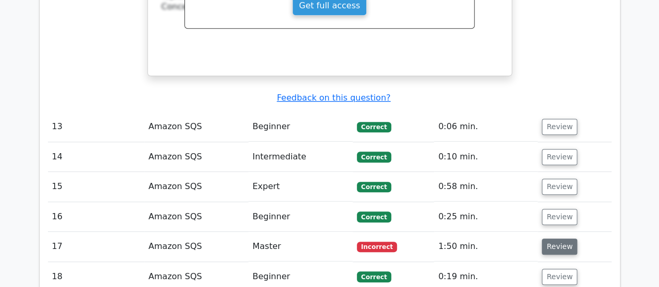
click at [552, 239] on button "Review" at bounding box center [559, 247] width 35 height 16
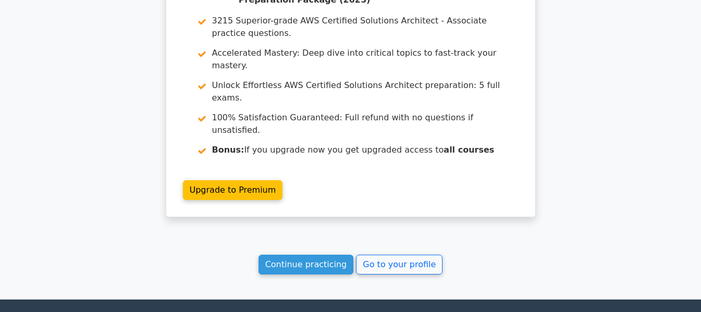
scroll to position [3052, 0]
